Goal: Navigation & Orientation: Find specific page/section

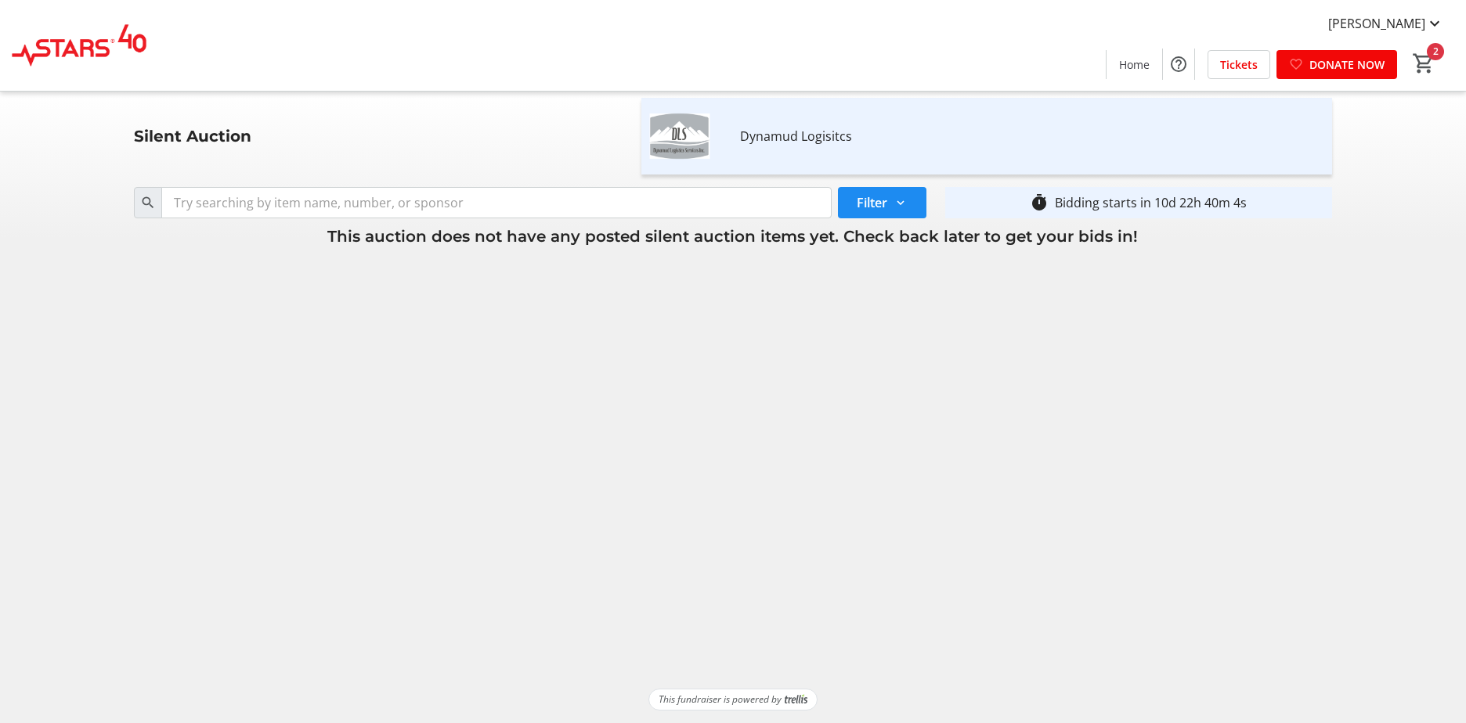
click at [918, 349] on tr-shared-auction-item-list-ui "Silent Auction Dynamud Logisitcs Search Filter timer_outline Bidding starts in …" at bounding box center [733, 390] width 1466 height 597
click at [782, 146] on div "Dynamud Logisitcs" at bounding box center [1034, 136] width 589 height 25
click at [668, 144] on img at bounding box center [679, 136] width 70 height 70
click at [819, 388] on tr-shared-auction-item-list-ui "Silent Auction Dynamud Logisitcs Search Filter timer_outline Bidding starts in …" at bounding box center [733, 390] width 1466 height 597
click at [875, 276] on tr-shared-auction-item-list-ui "Silent Auction Dynamud Logisitcs Search Filter timer_outline Bidding starts in …" at bounding box center [733, 390] width 1466 height 597
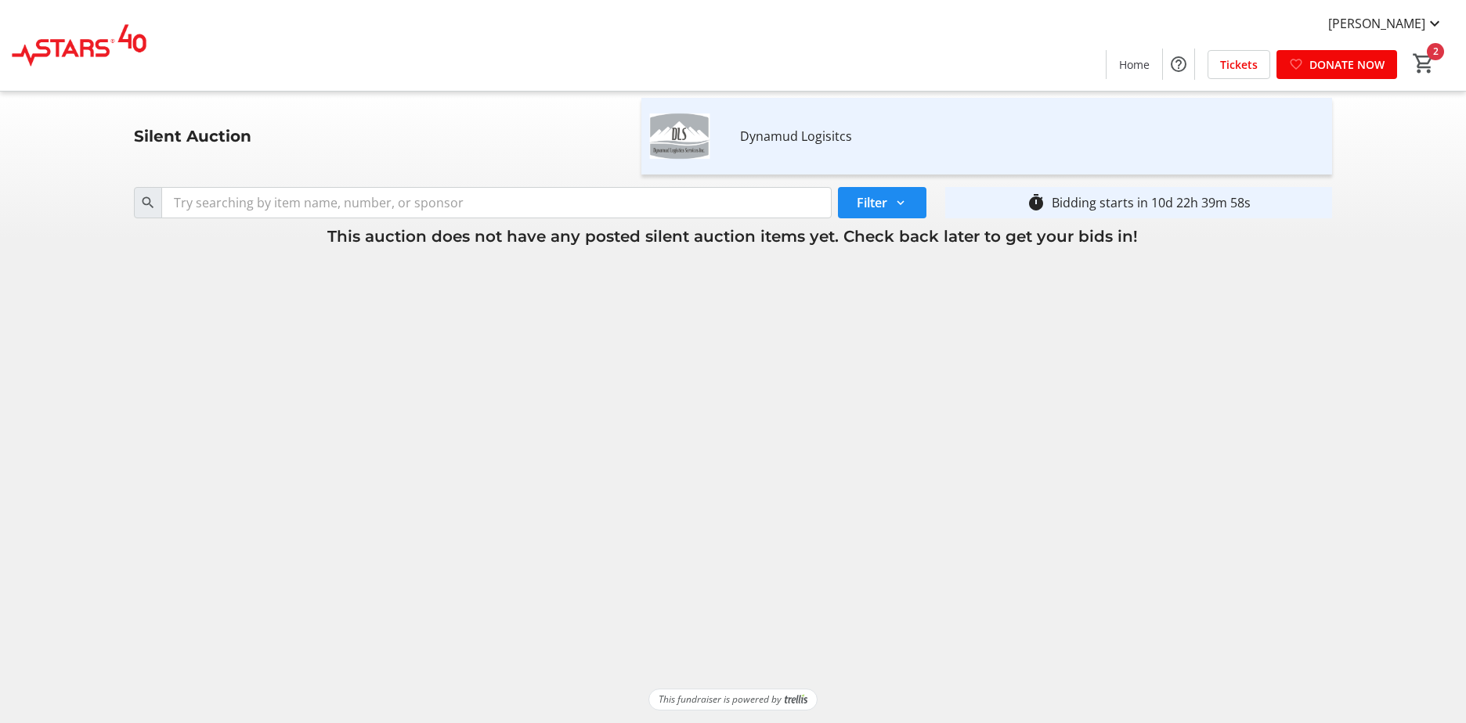
drag, startPoint x: 340, startPoint y: 243, endPoint x: 1192, endPoint y: 247, distance: 852.6
click at [1192, 247] on h3 "This auction does not have any posted silent auction items yet. Check back late…" at bounding box center [732, 236] width 1197 height 23
drag, startPoint x: 1192, startPoint y: 247, endPoint x: 1062, endPoint y: 397, distance: 199.2
click at [1070, 397] on tr-shared-auction-item-list-ui "Silent Auction Dynamud Logisitcs Search Filter timer_outline Bidding starts in …" at bounding box center [733, 390] width 1466 height 597
click at [354, 145] on div "Silent Auction Dynamud Logisitcs" at bounding box center [732, 136] width 1216 height 89
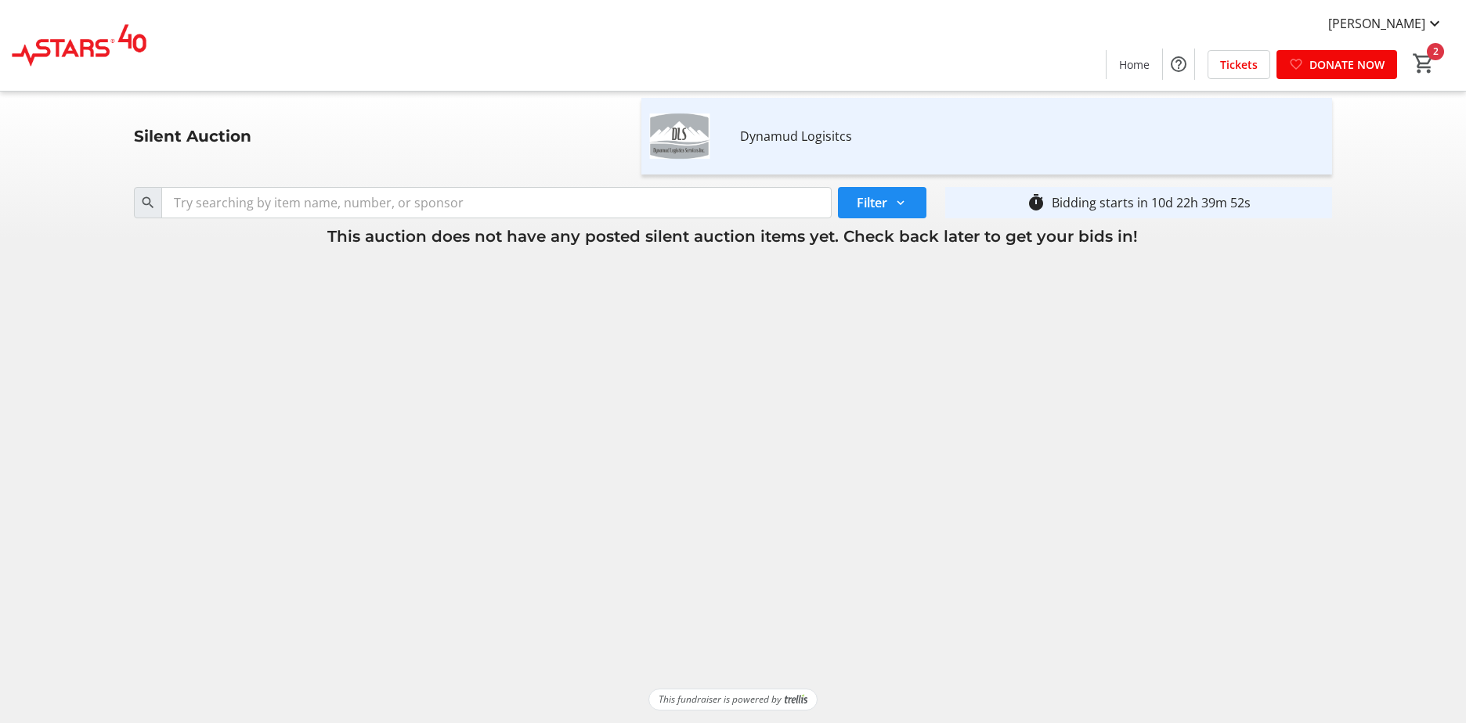
click at [904, 325] on tr-shared-auction-item-list-ui "Silent Auction Dynamud Logisitcs Search Filter timer_outline Bidding starts in …" at bounding box center [733, 390] width 1466 height 597
click at [884, 195] on span "Filter" at bounding box center [872, 202] width 31 height 19
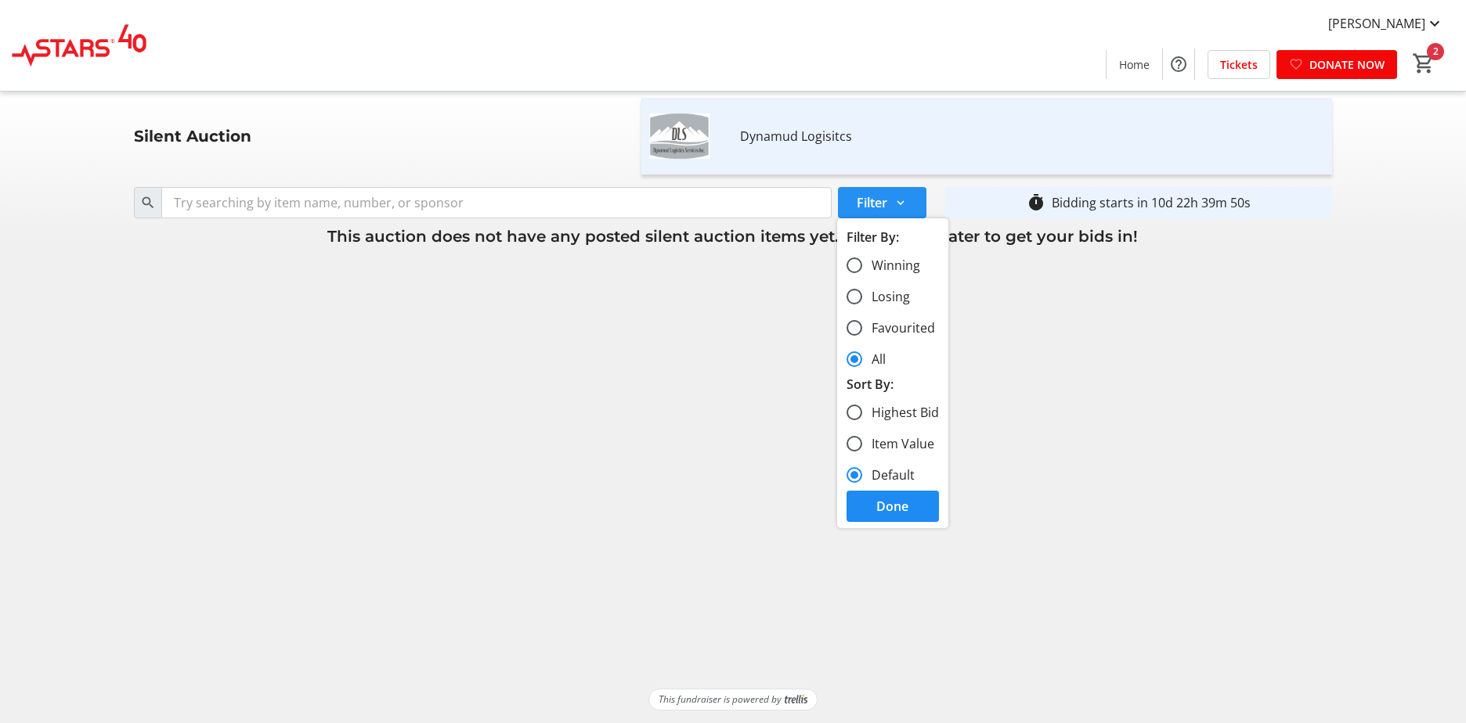
click at [884, 195] on span "Filter" at bounding box center [872, 202] width 31 height 19
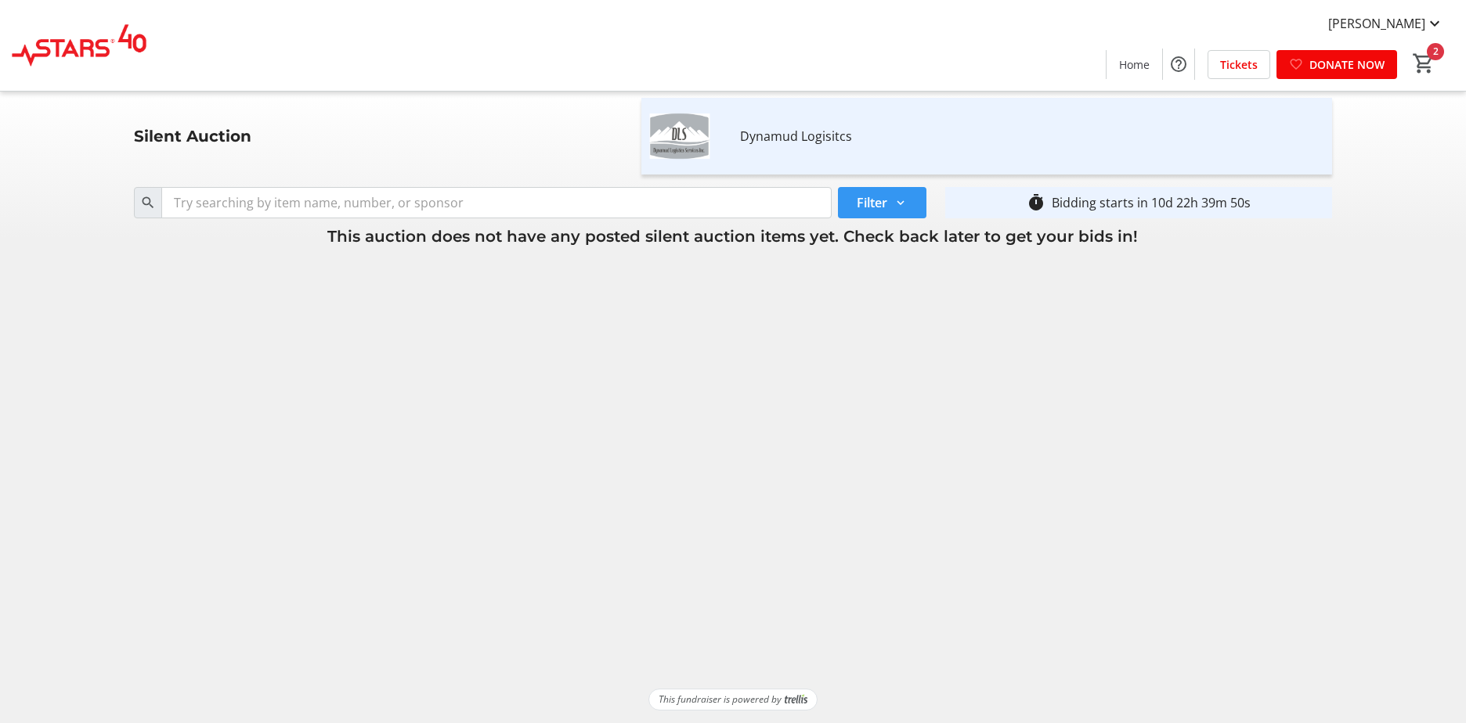
click at [1082, 332] on tr-shared-auction-item-list-ui "Silent Auction Dynamud Logisitcs Search Filter timer_outline Bidding starts in …" at bounding box center [733, 390] width 1466 height 597
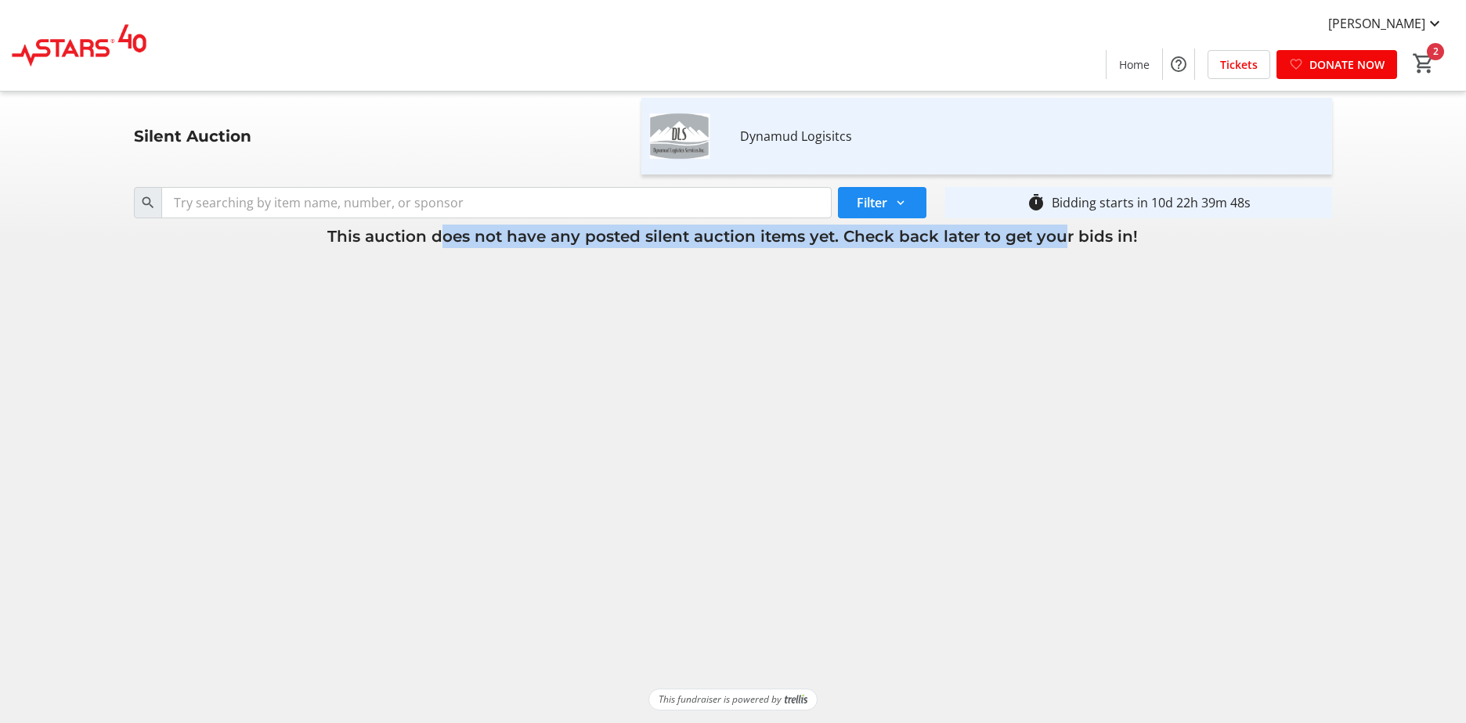
drag, startPoint x: 434, startPoint y: 241, endPoint x: 1054, endPoint y: 243, distance: 620.1
click at [1054, 243] on span "This auction does not have any posted silent auction items yet. Check back late…" at bounding box center [732, 236] width 810 height 19
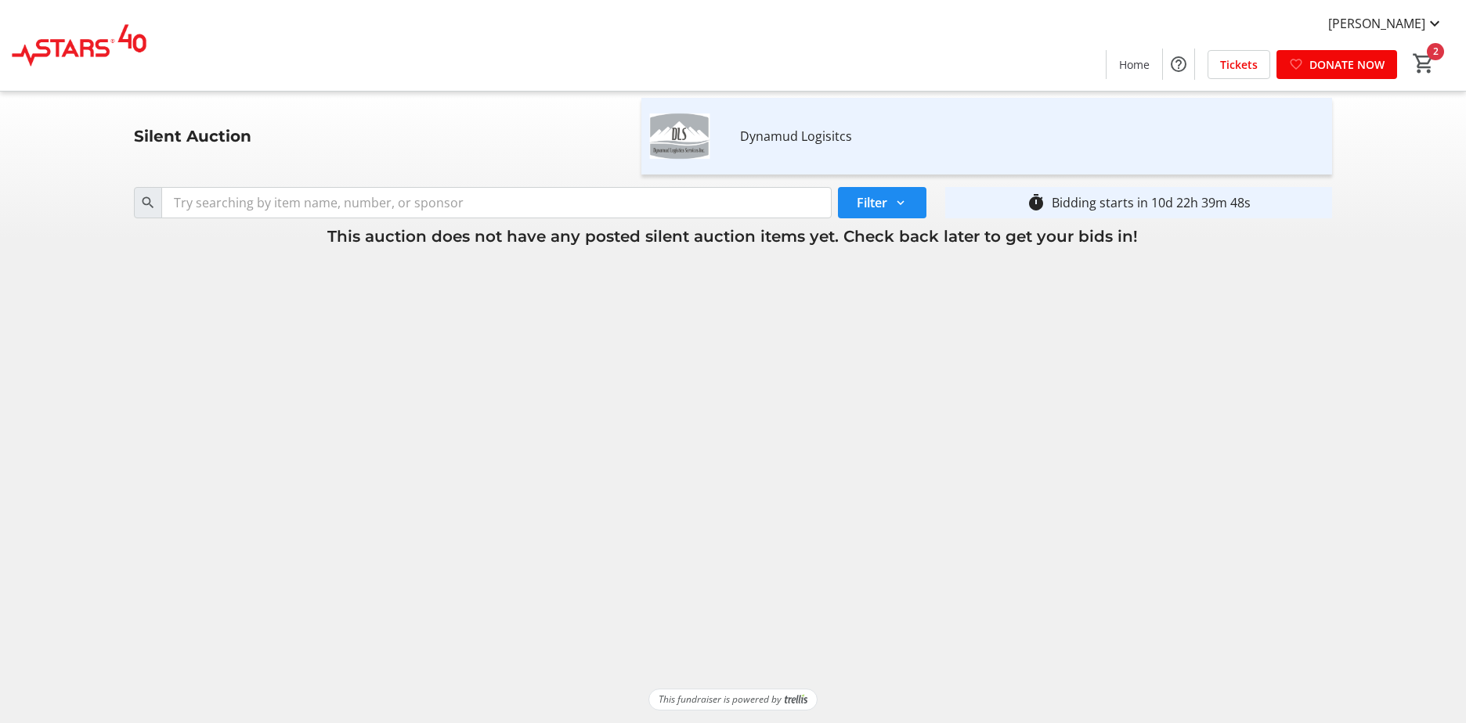
click at [1013, 349] on tr-shared-auction-item-list-ui "Silent Auction Dynamud Logisitcs Search Filter timer_outline Bidding starts in …" at bounding box center [733, 390] width 1466 height 597
click at [746, 148] on div "Dynamud Logisitcs" at bounding box center [1034, 136] width 589 height 25
click at [666, 142] on img at bounding box center [679, 136] width 70 height 70
drag, startPoint x: 483, startPoint y: 159, endPoint x: 420, endPoint y: 154, distance: 62.8
click at [482, 159] on div "Silent Auction Dynamud Logisitcs" at bounding box center [732, 136] width 1216 height 89
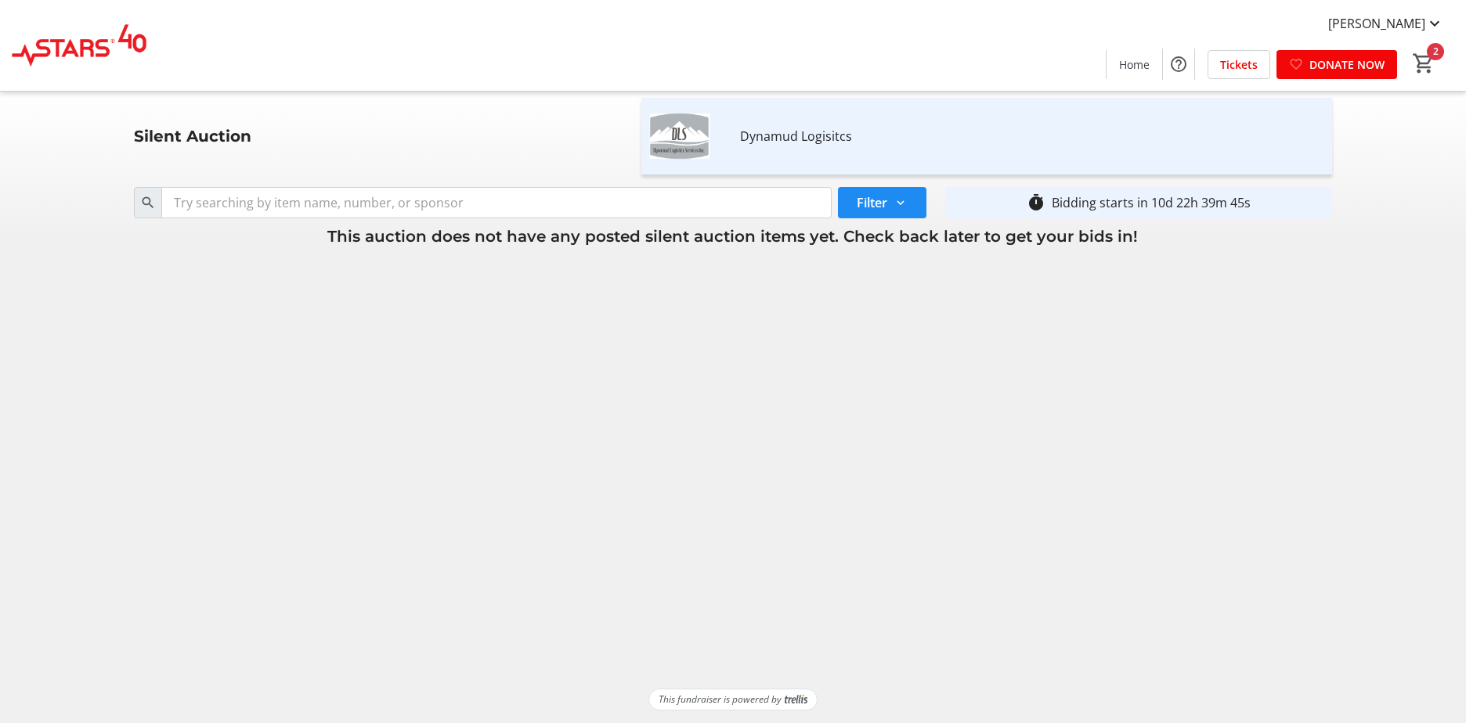
drag, startPoint x: 942, startPoint y: 461, endPoint x: 945, endPoint y: 452, distance: 9.9
click at [943, 461] on tr-shared-auction-item-list-ui "Silent Auction Dynamud Logisitcs Search Filter timer_outline Bidding starts in …" at bounding box center [733, 390] width 1466 height 597
click at [491, 164] on div "Silent Auction Dynamud Logisitcs" at bounding box center [732, 136] width 1216 height 89
click at [1048, 414] on tr-shared-auction-item-list-ui "Silent Auction Dynamud Logisitcs Search Filter timer_outline Bidding starts in …" at bounding box center [733, 390] width 1466 height 597
click at [1121, 74] on span at bounding box center [1134, 64] width 56 height 38
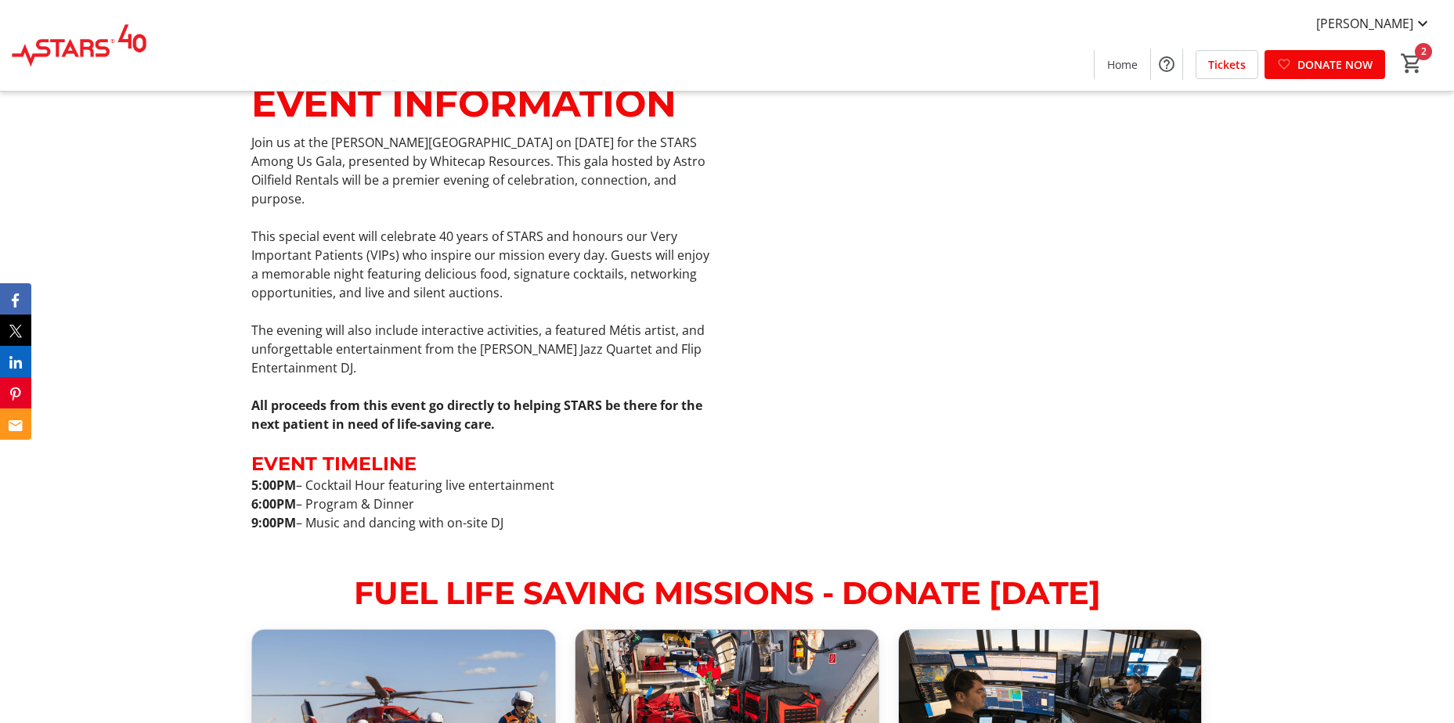
scroll to position [1331, 0]
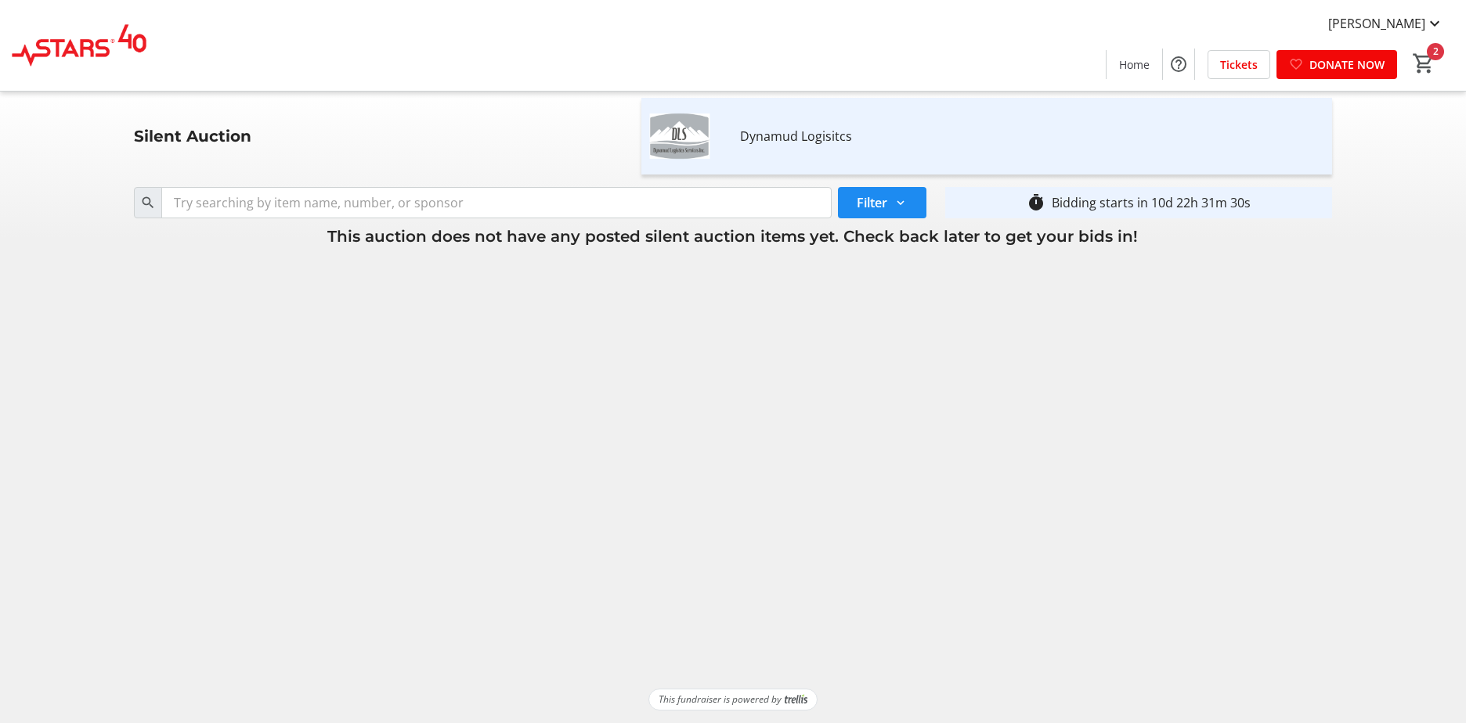
click at [970, 485] on tr-shared-auction-item-list-ui "Silent Auction Dynamud Logisitcs Search Filter timer_outline Bidding starts in …" at bounding box center [733, 390] width 1466 height 597
click at [1128, 66] on span "Home" at bounding box center [1134, 64] width 31 height 16
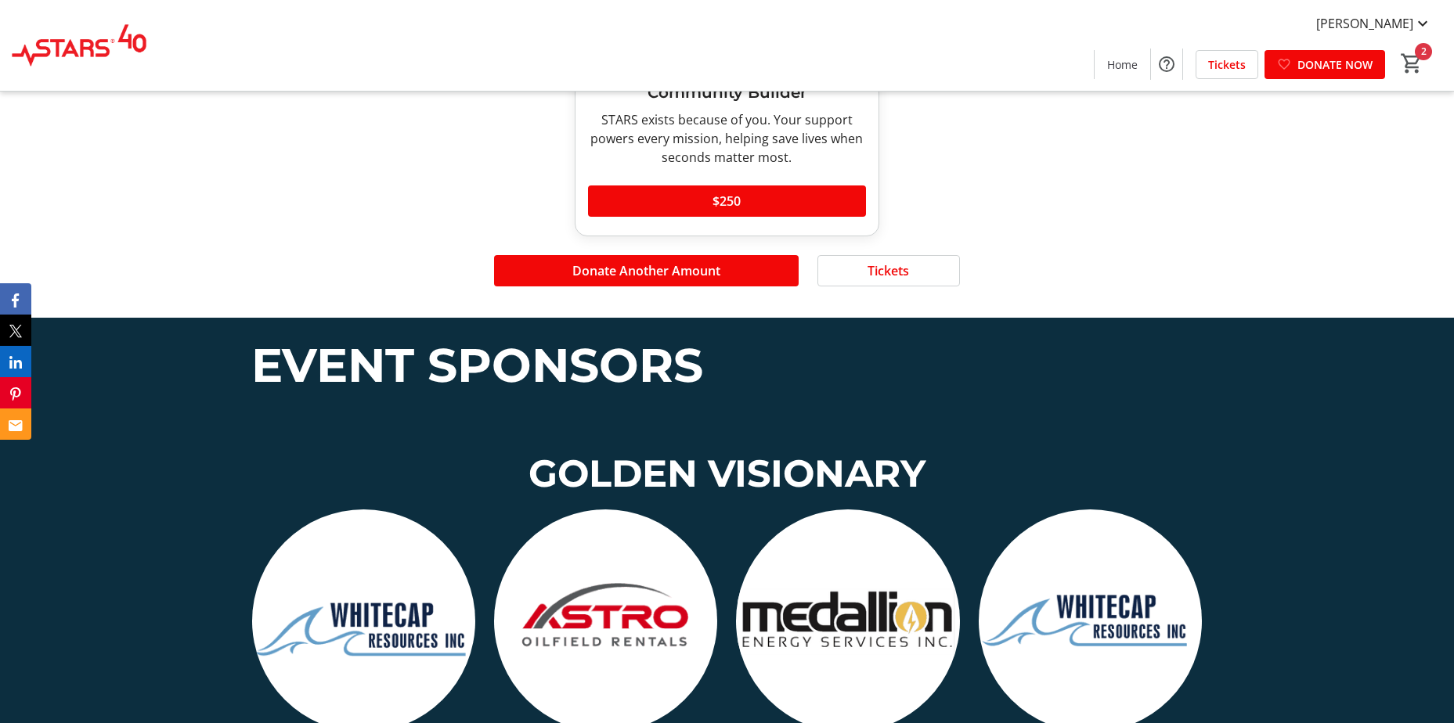
scroll to position [1957, 0]
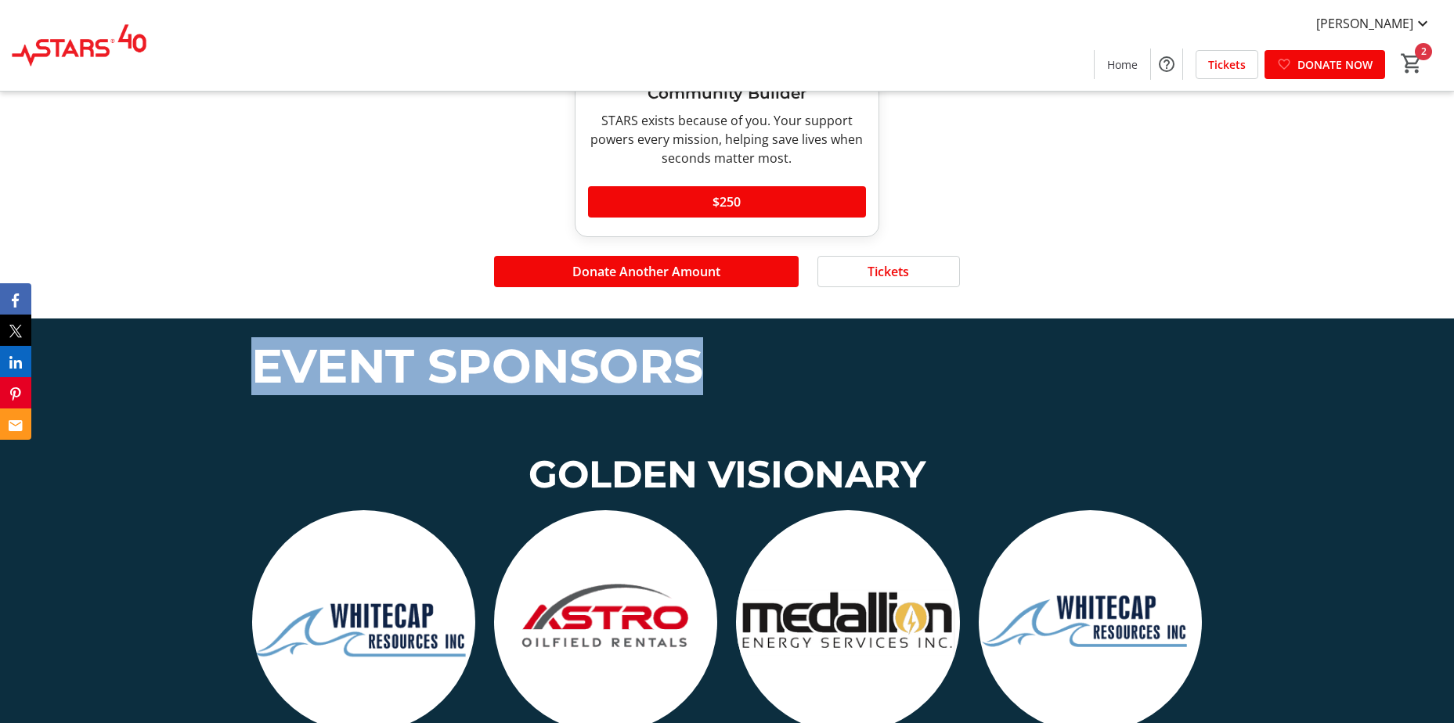
drag, startPoint x: 260, startPoint y: 345, endPoint x: 696, endPoint y: 336, distance: 436.2
click at [696, 337] on span "EVENT SPONSORS" at bounding box center [477, 365] width 452 height 57
drag, startPoint x: 696, startPoint y: 336, endPoint x: 701, endPoint y: 346, distance: 11.2
click at [700, 344] on span "EVENT SPONSORS" at bounding box center [477, 365] width 452 height 57
drag, startPoint x: 707, startPoint y: 352, endPoint x: 694, endPoint y: 358, distance: 14.4
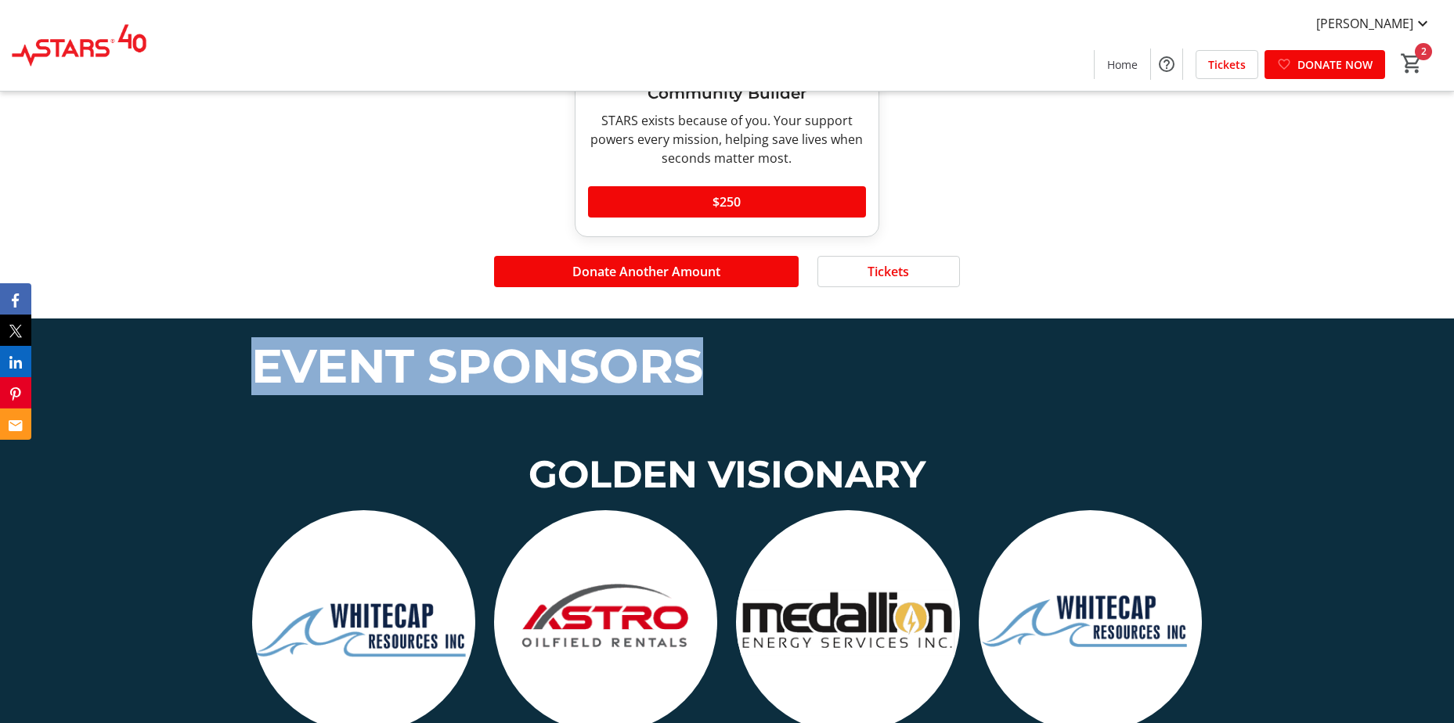
click at [708, 352] on p "EVENT SPONSORS" at bounding box center [726, 366] width 950 height 58
click at [637, 359] on span "EVENT SPONSORS" at bounding box center [477, 365] width 452 height 57
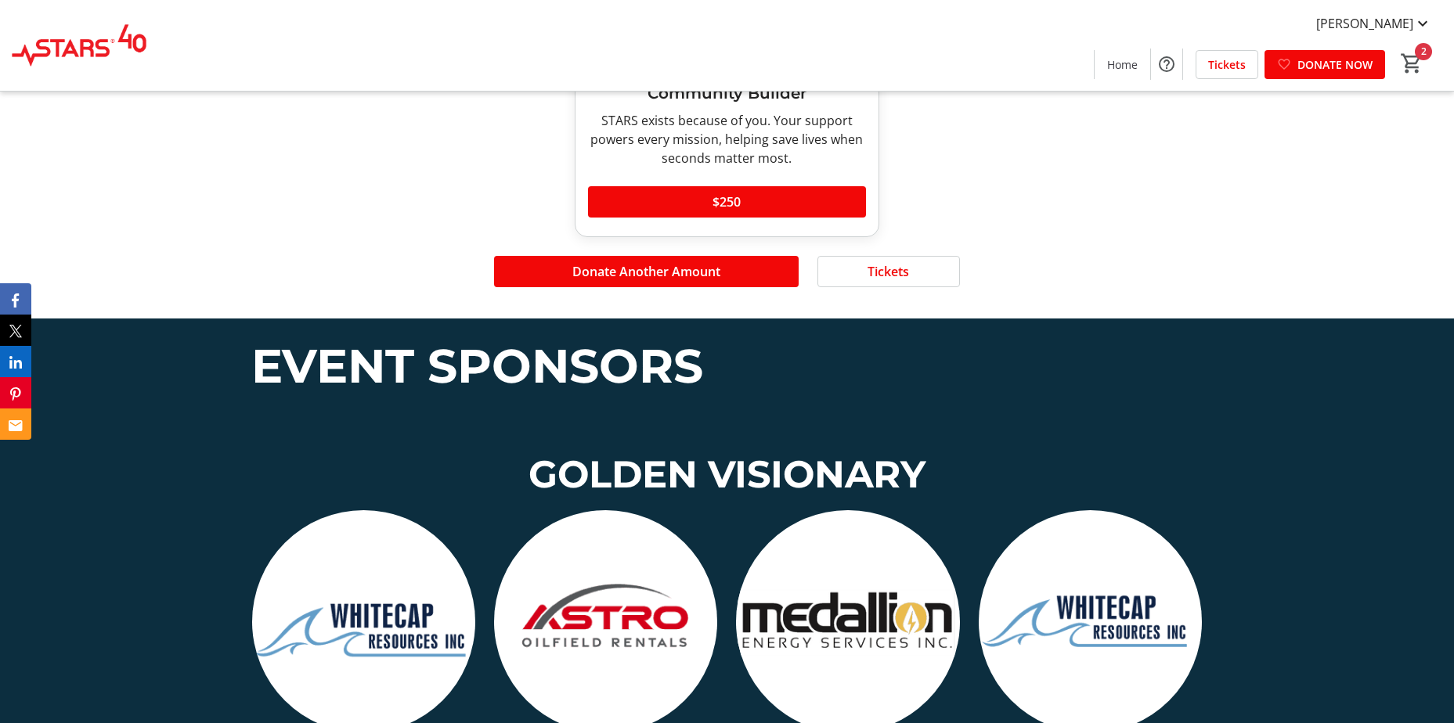
click at [634, 359] on span "EVENT SPONSORS" at bounding box center [477, 365] width 452 height 57
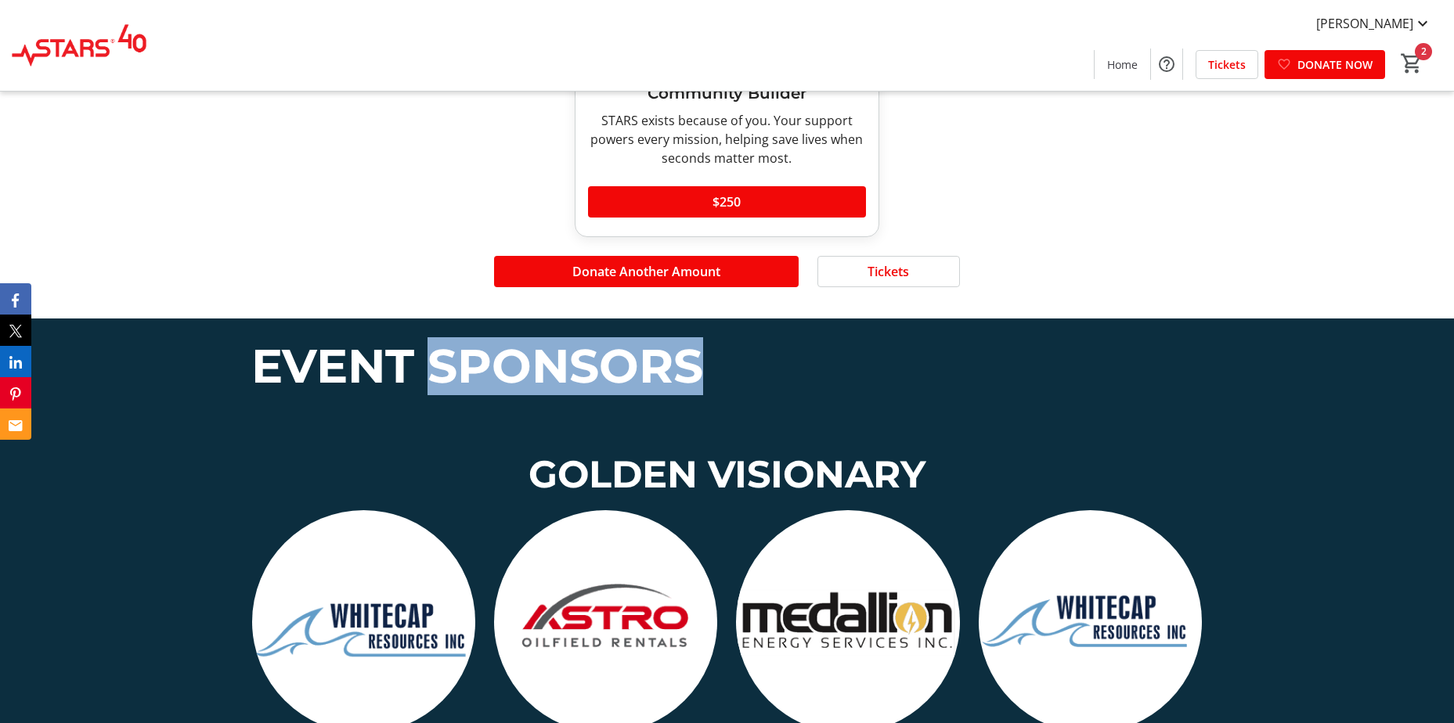
click at [634, 359] on span "EVENT SPONSORS" at bounding box center [477, 365] width 452 height 57
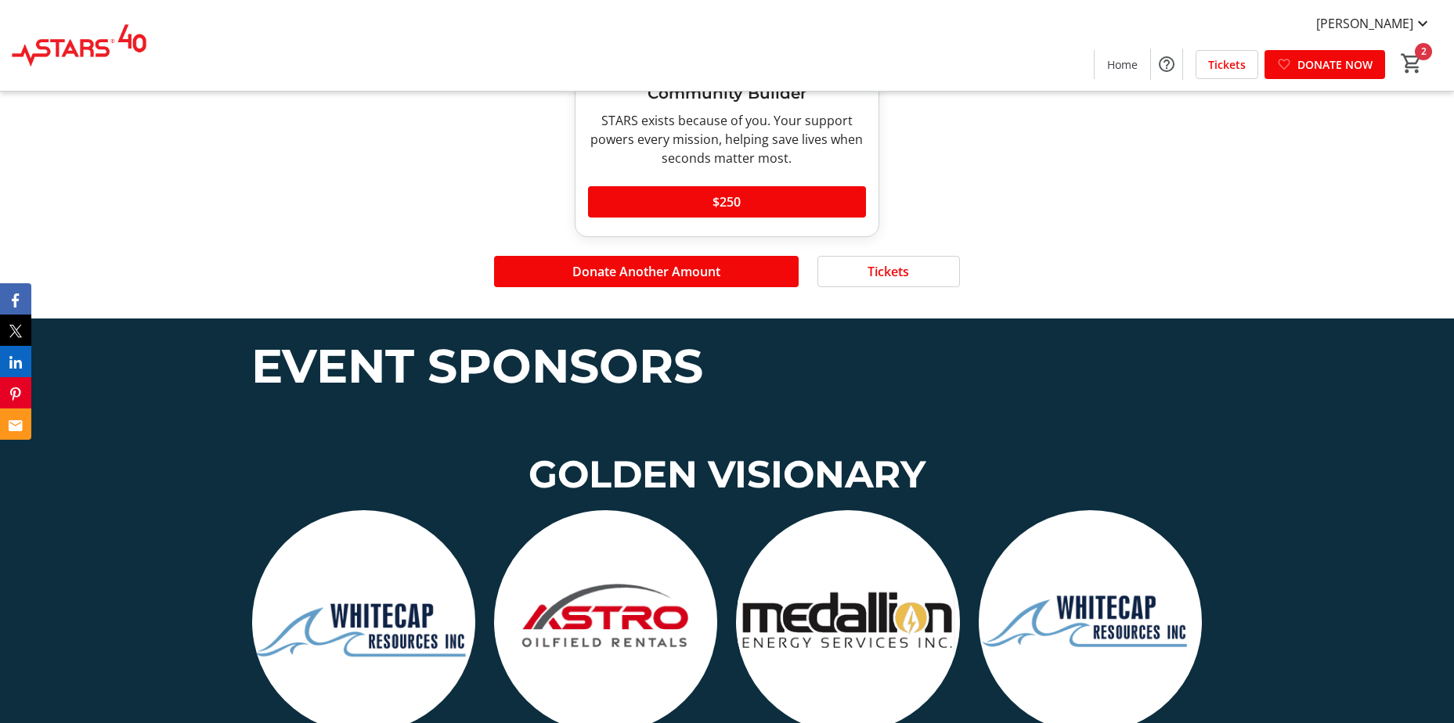
click at [355, 366] on span "EVENT SPONSORS" at bounding box center [477, 365] width 452 height 57
drag, startPoint x: 355, startPoint y: 366, endPoint x: 486, endPoint y: 355, distance: 132.0
click at [486, 355] on span "EVENT SPONSORS" at bounding box center [477, 365] width 452 height 57
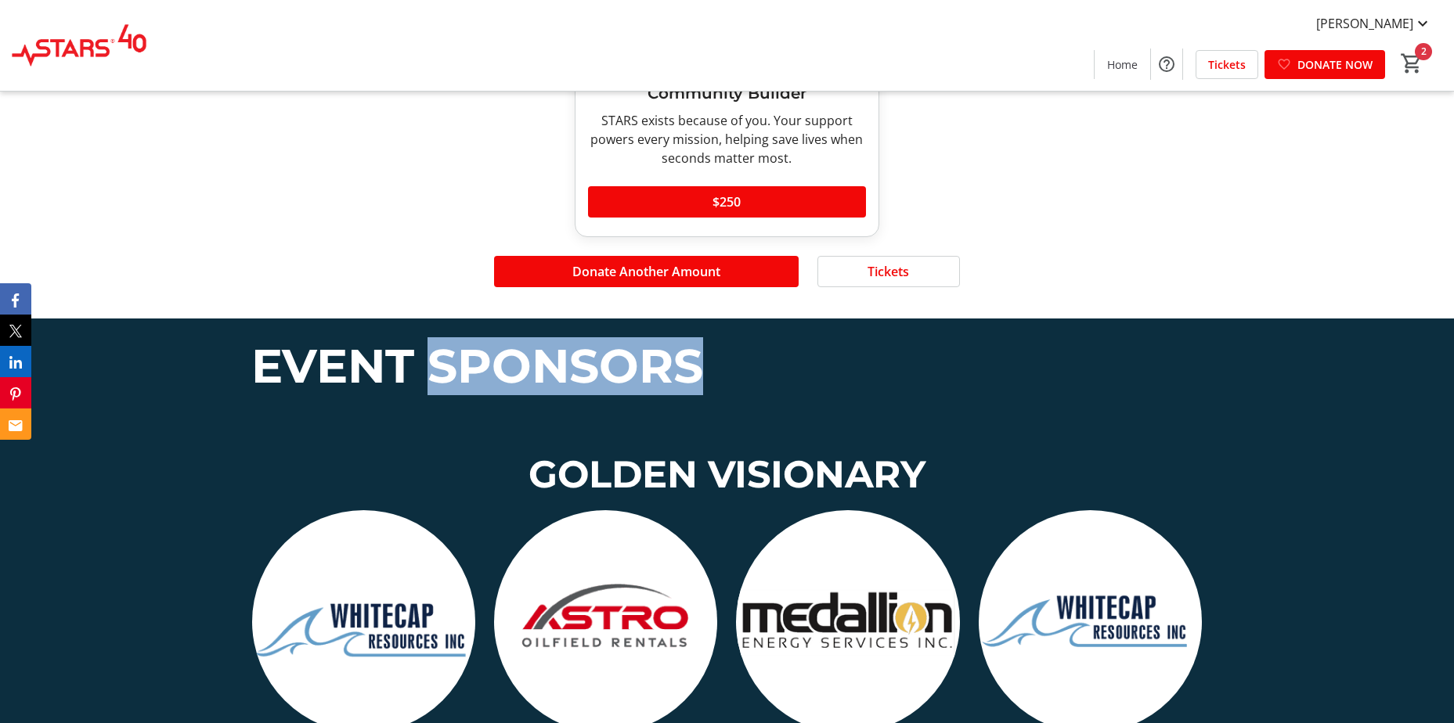
click at [486, 355] on span "EVENT SPONSORS" at bounding box center [477, 365] width 452 height 57
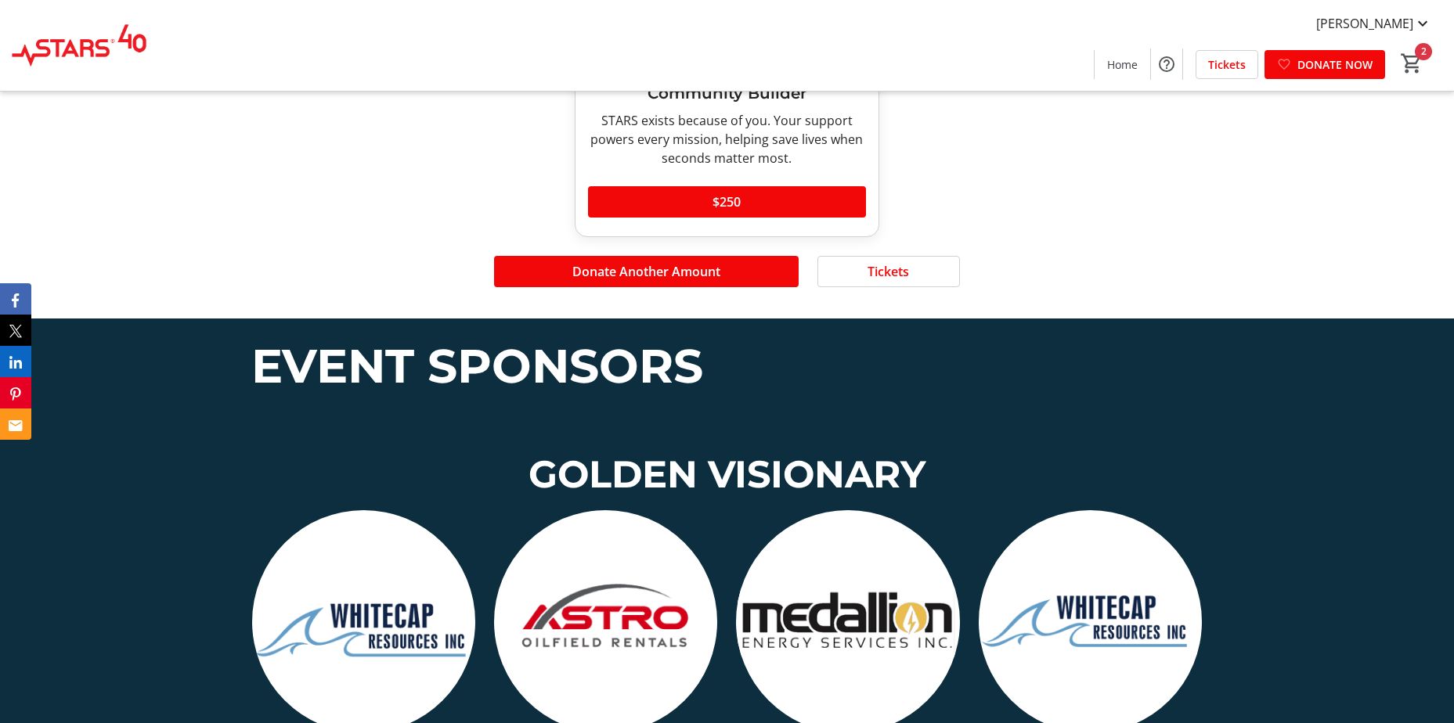
drag, startPoint x: 486, startPoint y: 355, endPoint x: 387, endPoint y: 379, distance: 102.4
click at [391, 379] on div "EVENT SPONSORS" at bounding box center [726, 369] width 950 height 64
click at [348, 352] on span "EVENT SPONSORS" at bounding box center [477, 365] width 452 height 57
drag, startPoint x: 348, startPoint y: 352, endPoint x: 478, endPoint y: 354, distance: 129.2
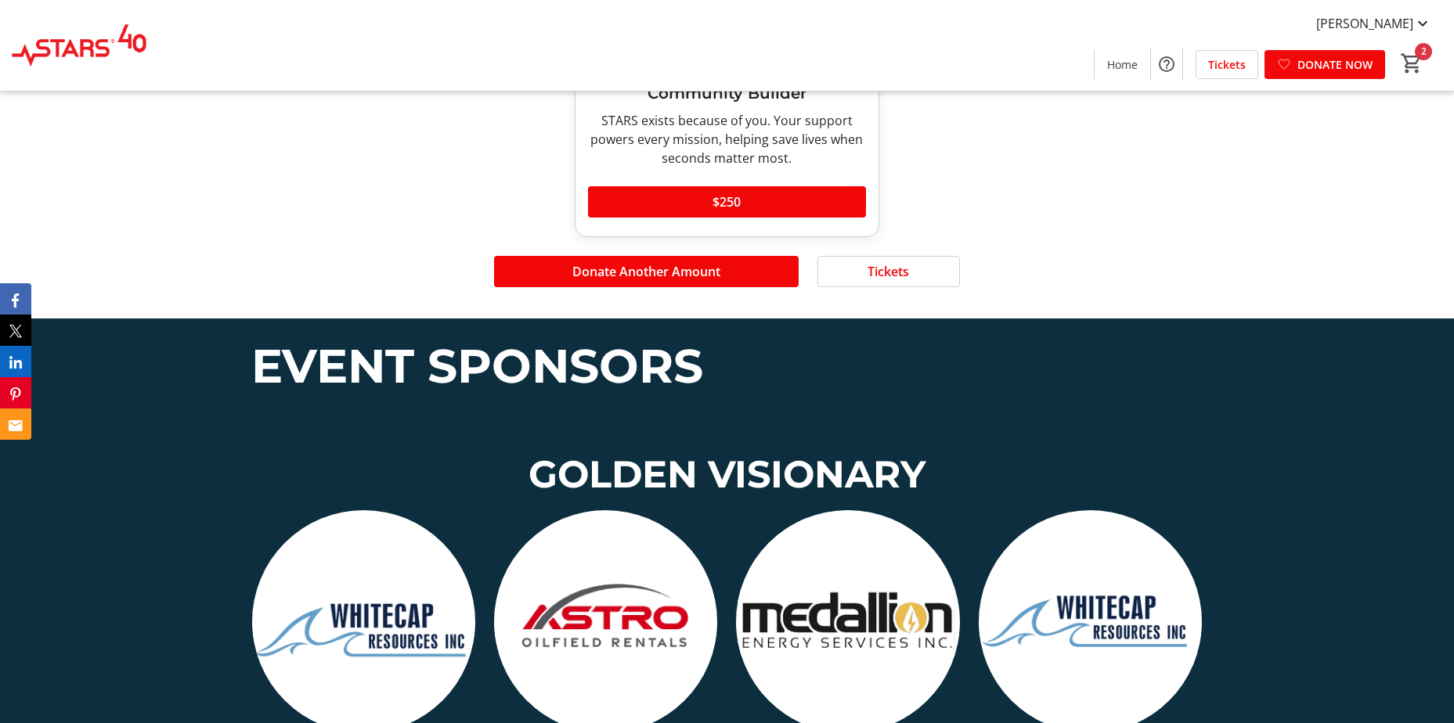
click at [478, 354] on span "EVENT SPONSORS" at bounding box center [477, 365] width 452 height 57
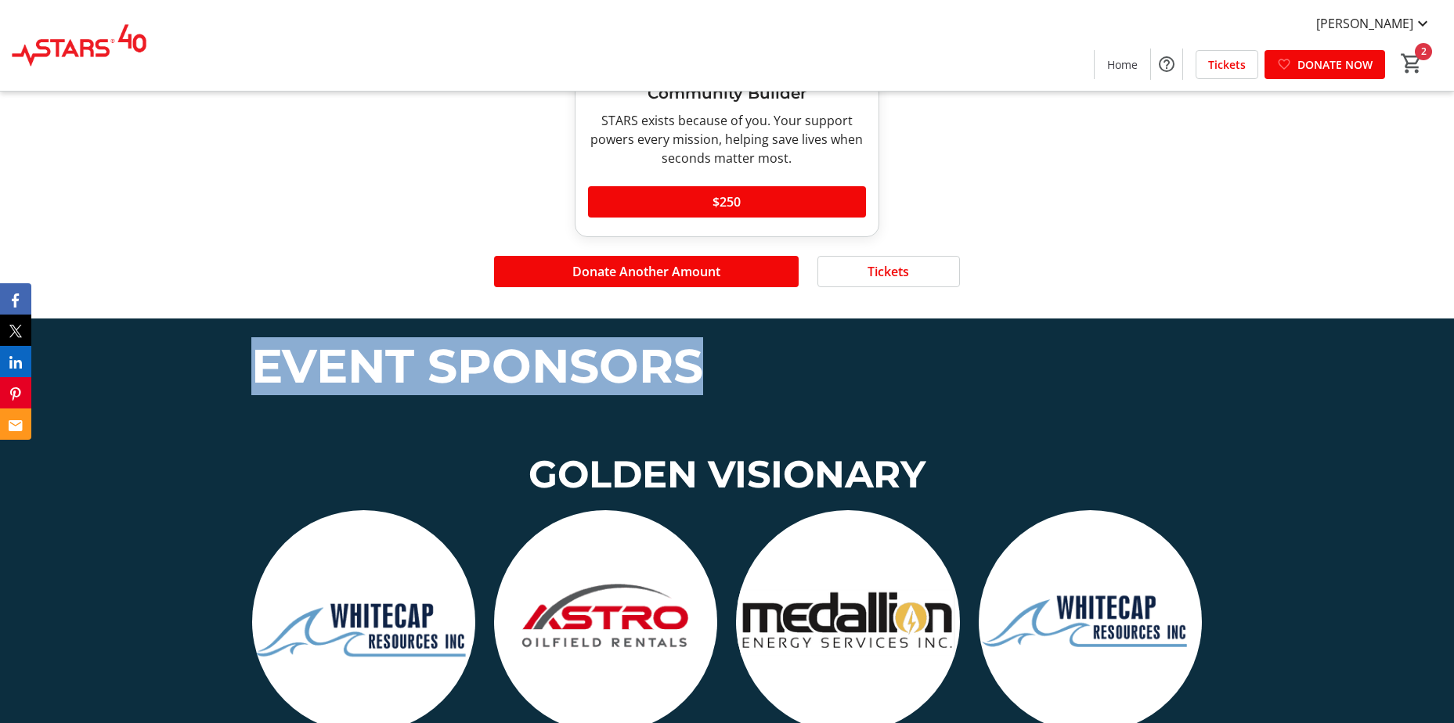
drag, startPoint x: 254, startPoint y: 352, endPoint x: 698, endPoint y: 347, distance: 443.2
click at [698, 347] on span "EVENT SPONSORS" at bounding box center [477, 365] width 452 height 57
